Goal: Task Accomplishment & Management: Use online tool/utility

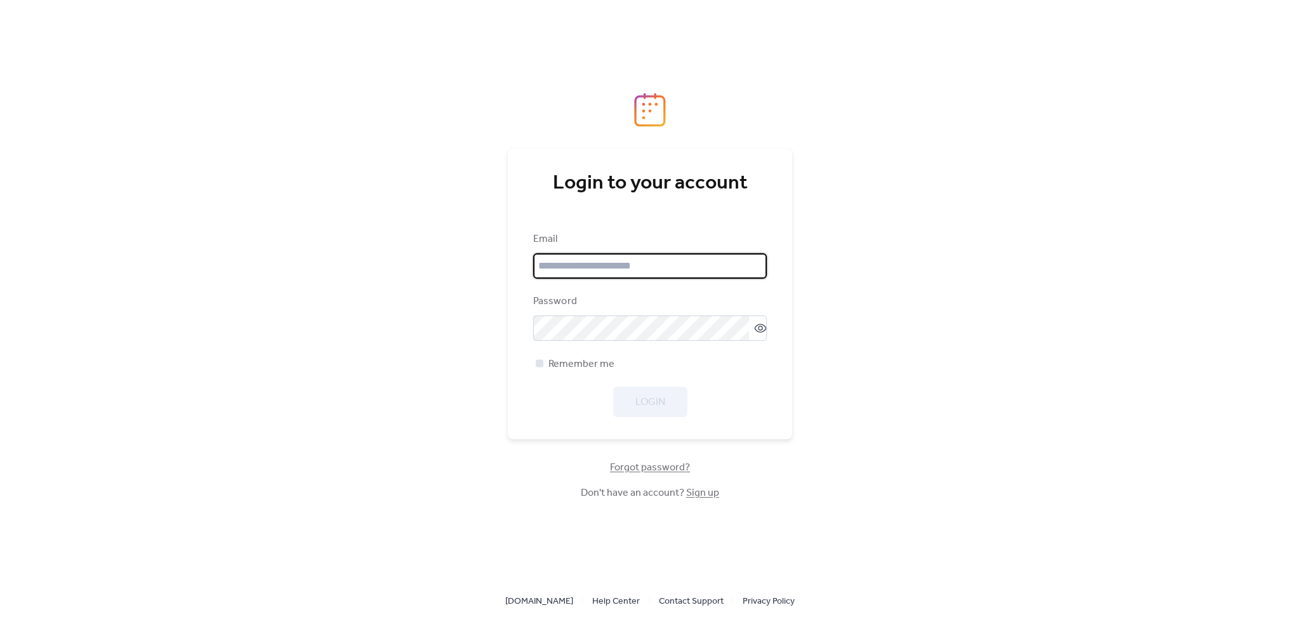
type input "**********"
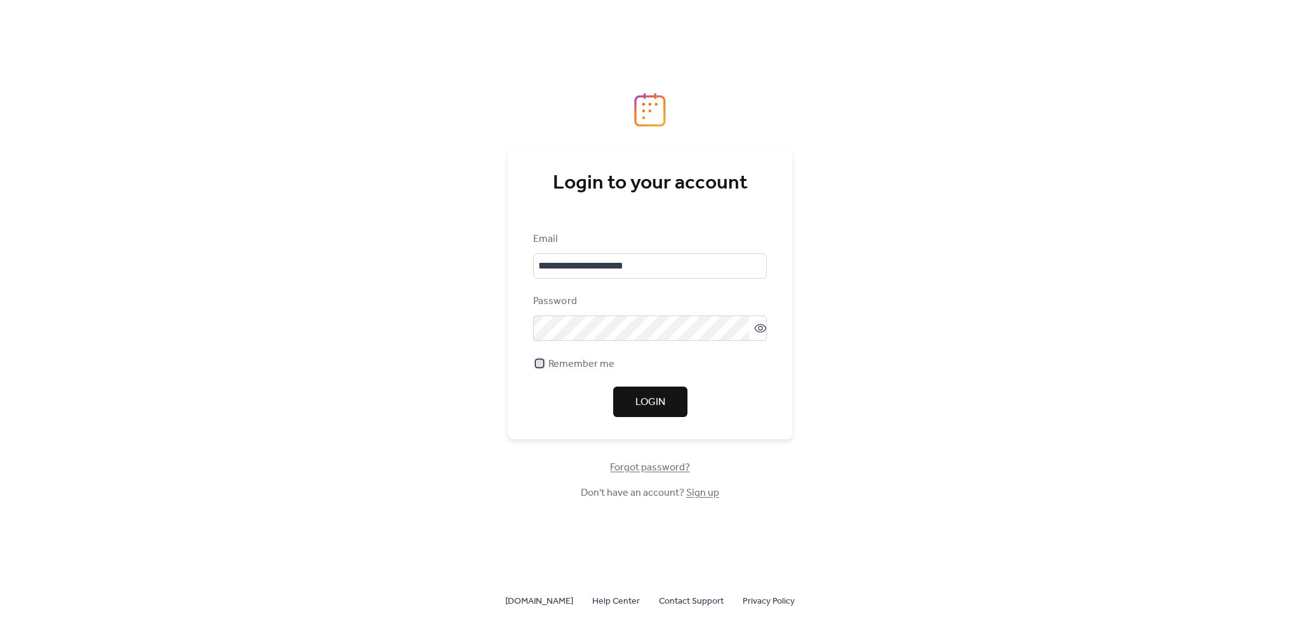
click at [578, 363] on span "Remember me" at bounding box center [582, 364] width 66 height 15
click at [648, 401] on span "Login" at bounding box center [651, 402] width 30 height 15
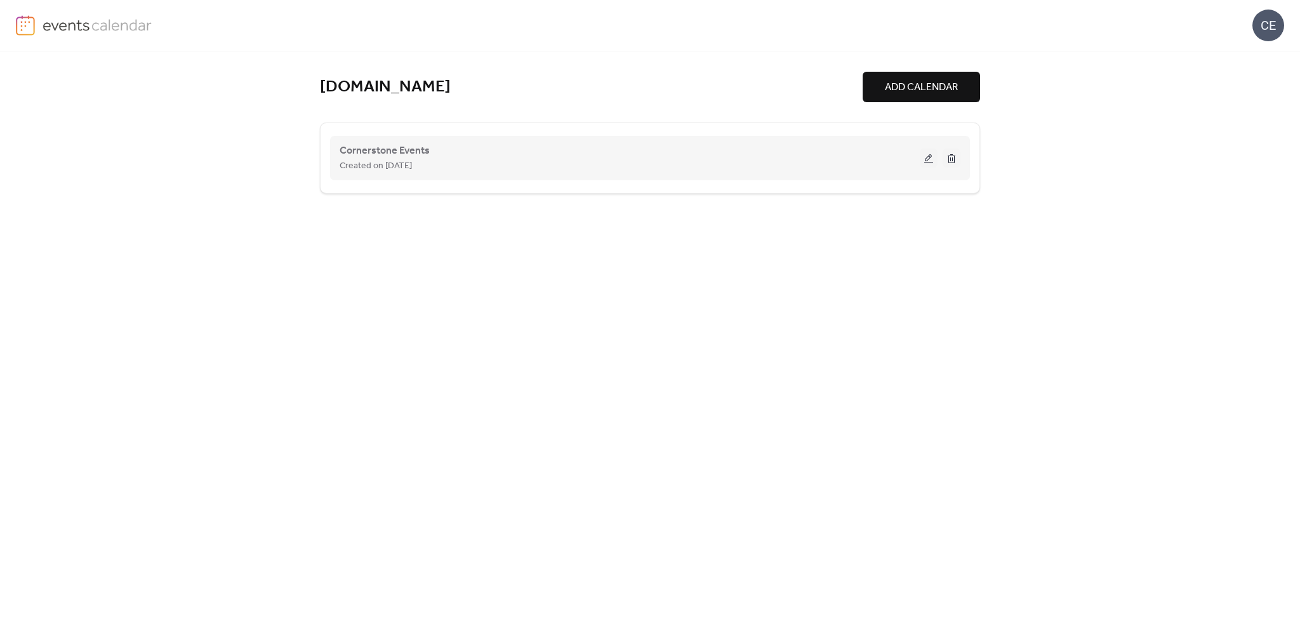
click at [933, 163] on button at bounding box center [929, 158] width 18 height 19
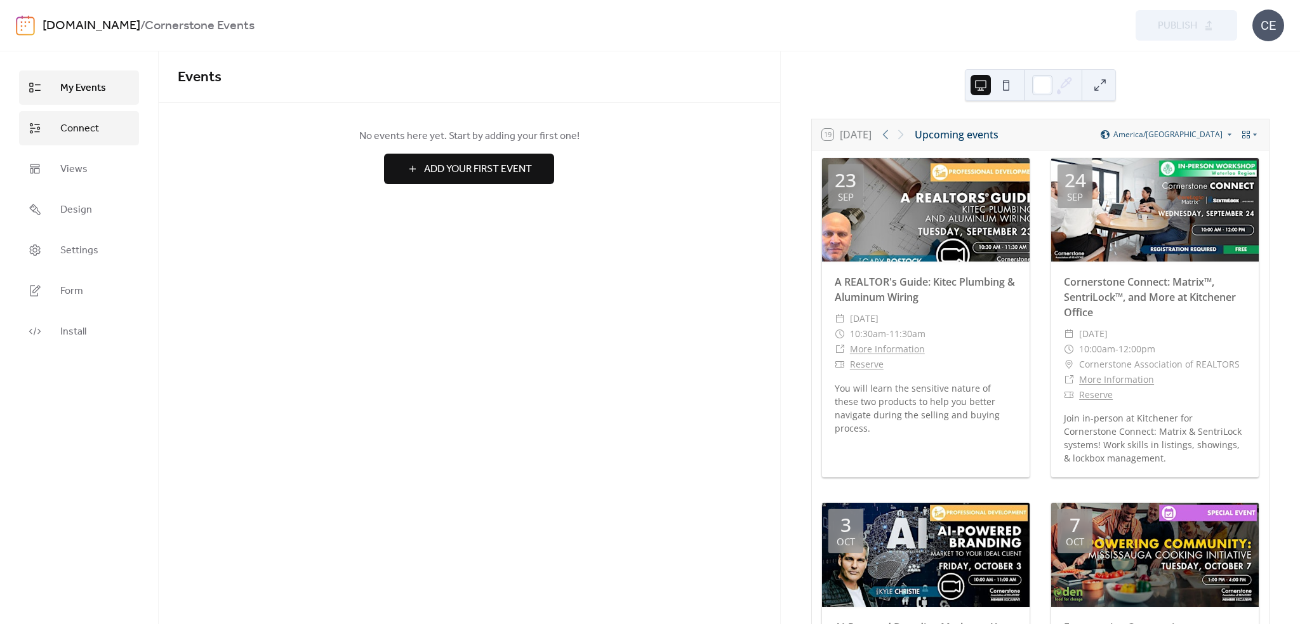
click at [109, 137] on link "Connect" at bounding box center [79, 128] width 120 height 34
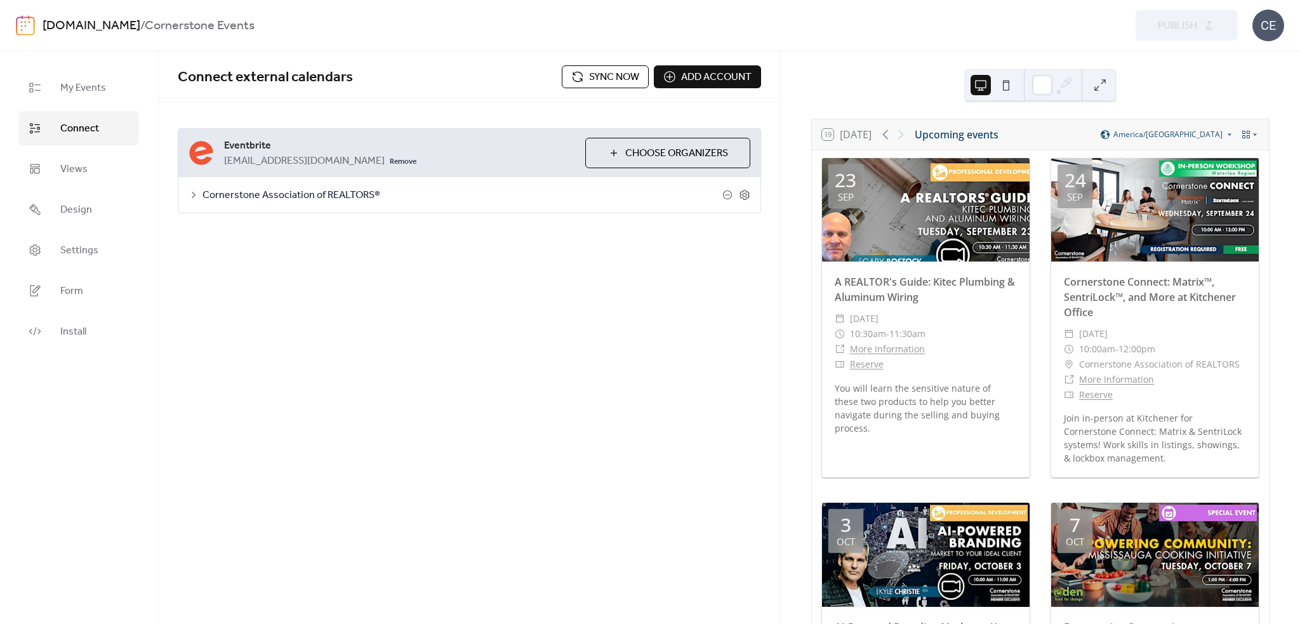
click at [622, 80] on span "Sync now" at bounding box center [614, 77] width 50 height 15
